Goal: Task Accomplishment & Management: Use online tool/utility

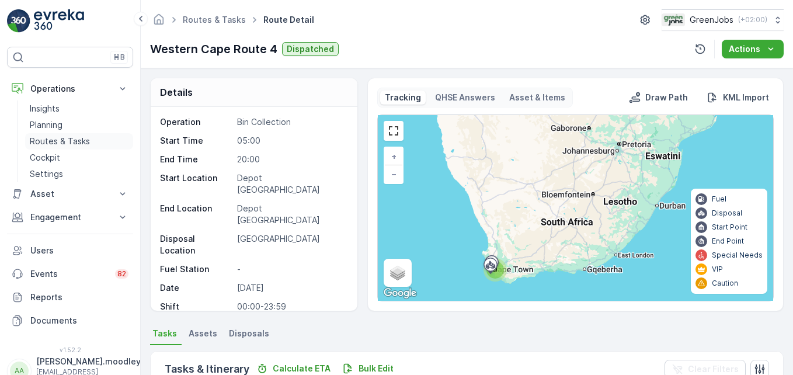
scroll to position [350, 0]
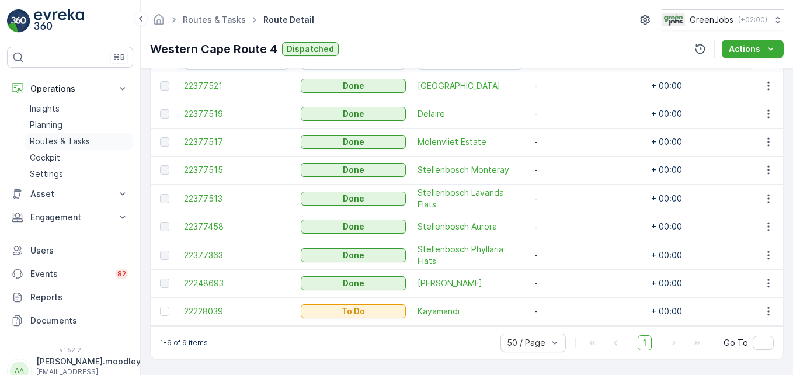
drag, startPoint x: 64, startPoint y: 140, endPoint x: 130, endPoint y: 146, distance: 66.2
click at [64, 140] on p "Routes & Tasks" at bounding box center [60, 141] width 60 height 12
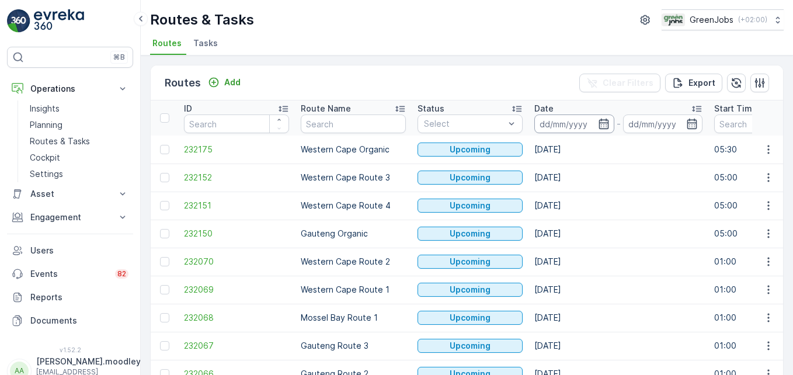
click at [553, 121] on input at bounding box center [574, 123] width 80 height 19
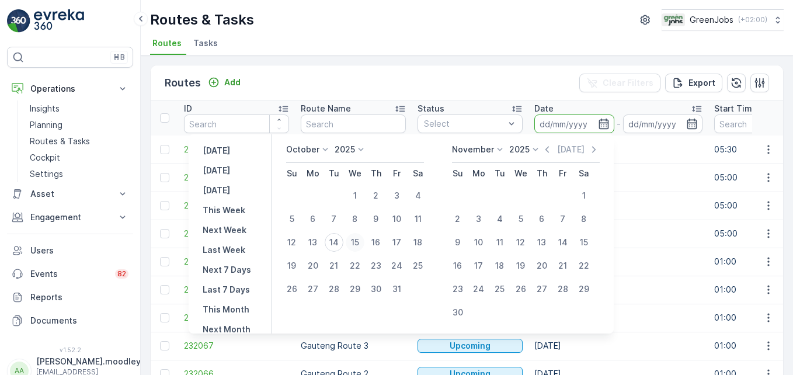
click at [364, 239] on div "15" at bounding box center [355, 242] width 19 height 19
type input "[DATE]"
click at [364, 239] on div "15" at bounding box center [355, 242] width 19 height 19
type input "[DATE]"
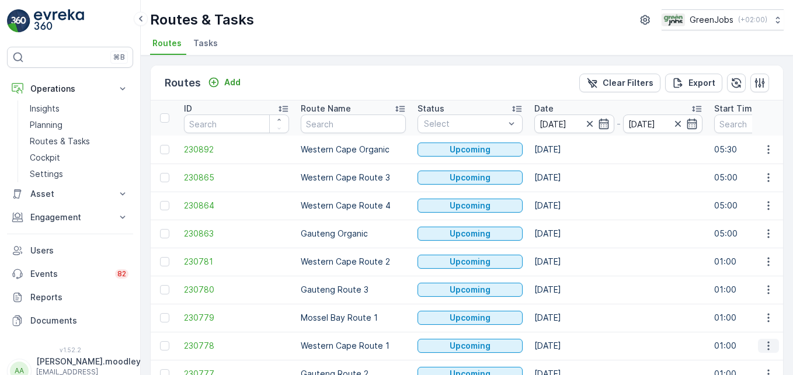
click at [763, 347] on icon "button" at bounding box center [769, 346] width 12 height 12
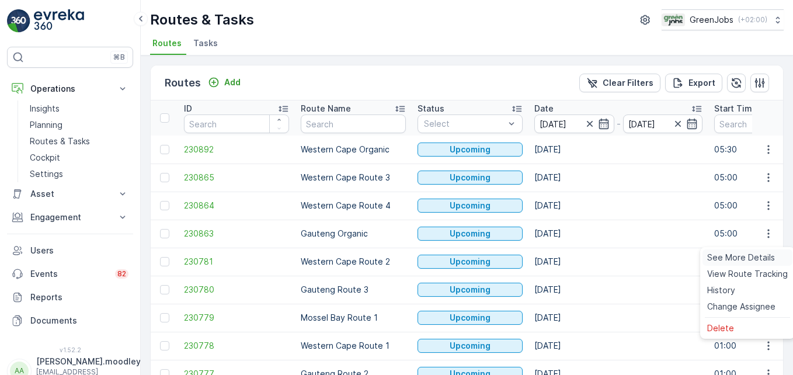
click at [719, 256] on span "See More Details" at bounding box center [741, 258] width 68 height 12
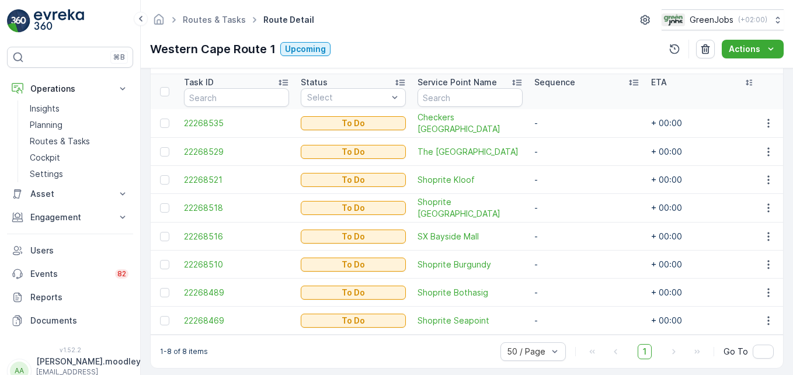
scroll to position [326, 0]
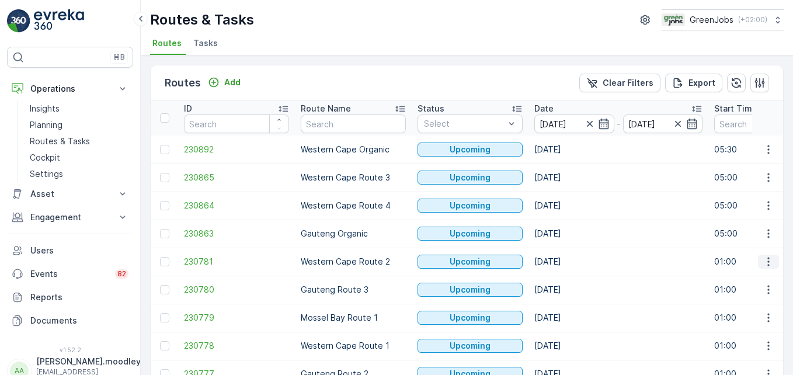
click at [763, 261] on icon "button" at bounding box center [769, 262] width 12 height 12
click at [756, 277] on span "See More Details" at bounding box center [741, 279] width 68 height 12
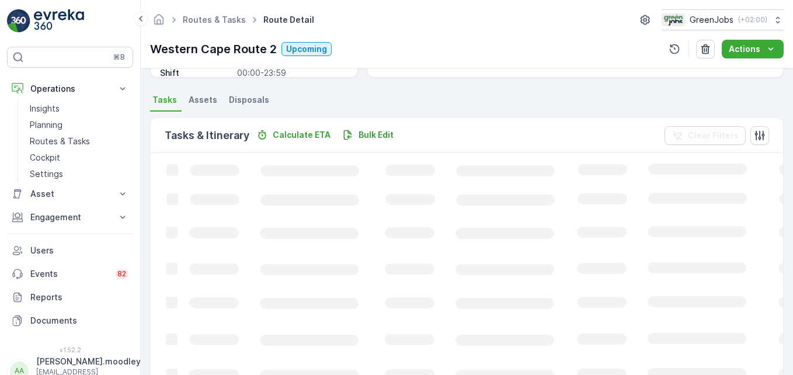
scroll to position [234, 0]
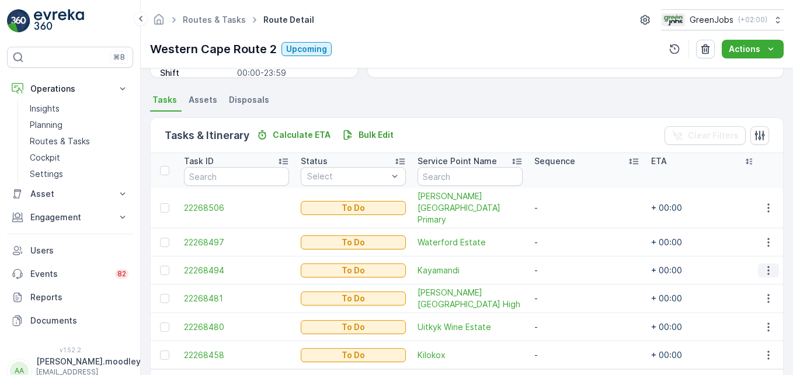
click at [767, 266] on icon "button" at bounding box center [768, 270] width 2 height 9
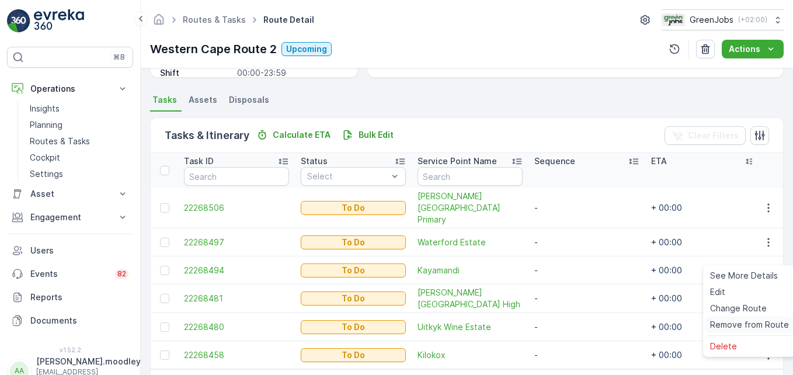
click at [756, 324] on span "Remove from Route" at bounding box center [749, 325] width 79 height 12
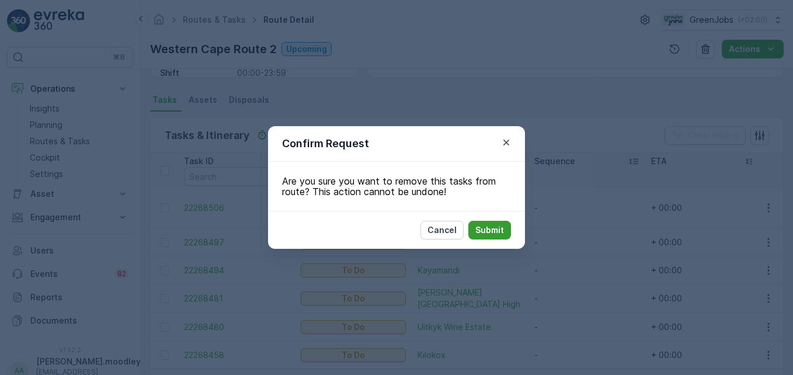
click at [503, 229] on p "Submit" at bounding box center [489, 230] width 29 height 12
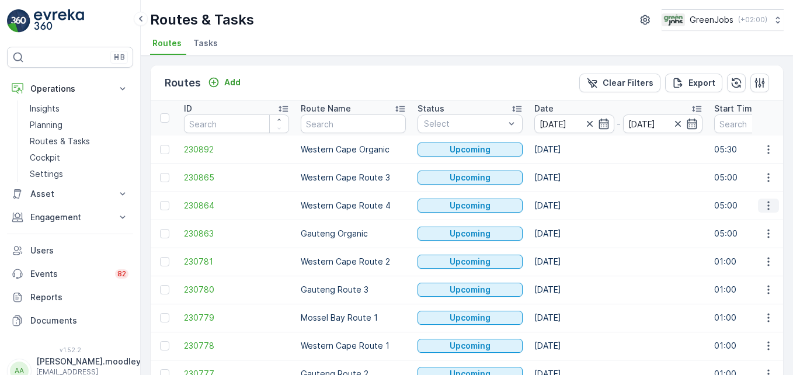
click at [771, 207] on button "button" at bounding box center [768, 206] width 21 height 14
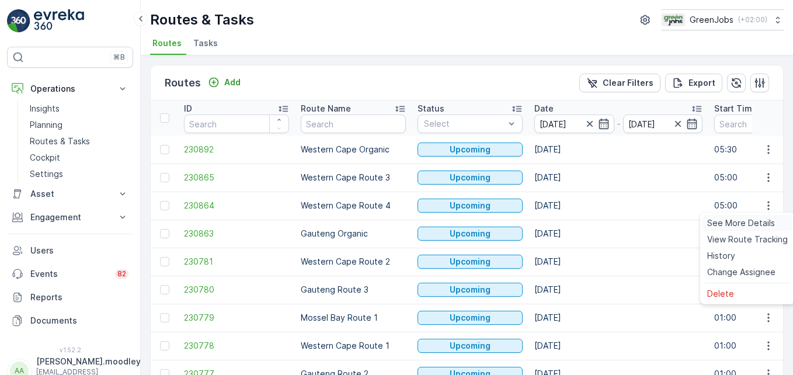
click at [753, 220] on span "See More Details" at bounding box center [741, 223] width 68 height 12
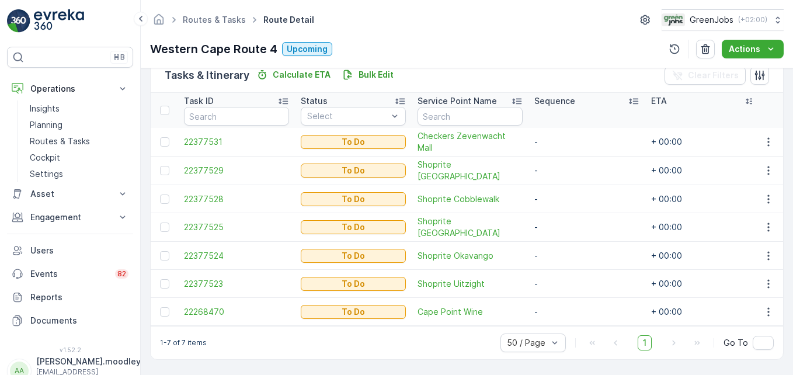
scroll to position [298, 0]
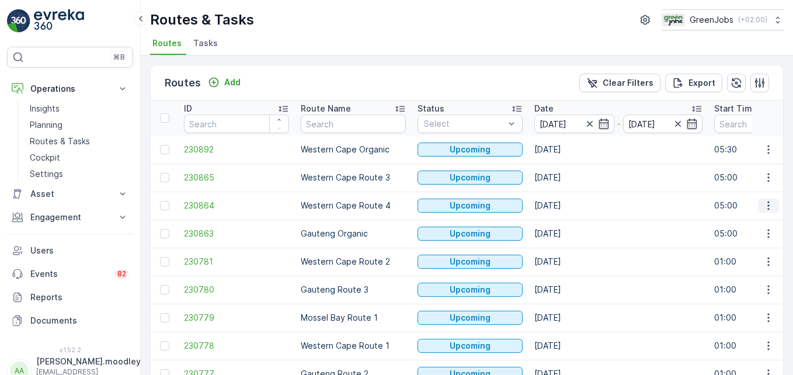
click at [768, 200] on icon "button" at bounding box center [769, 206] width 12 height 12
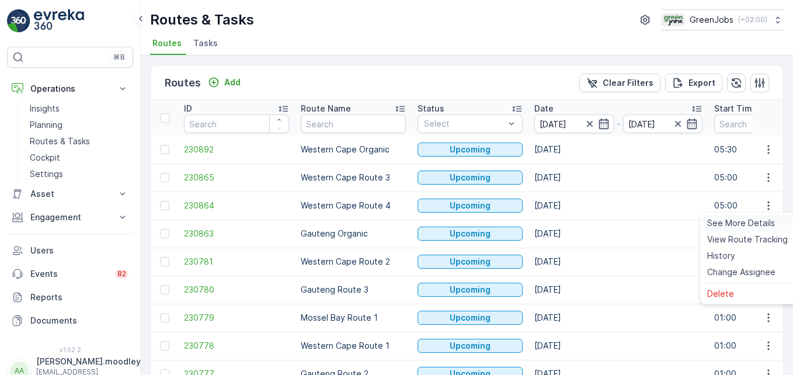
click at [751, 223] on span "See More Details" at bounding box center [741, 223] width 68 height 12
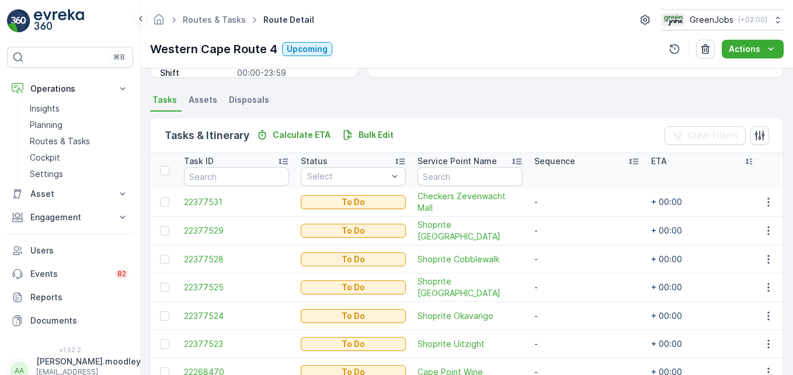
scroll to position [292, 0]
